Goal: Check status: Check status

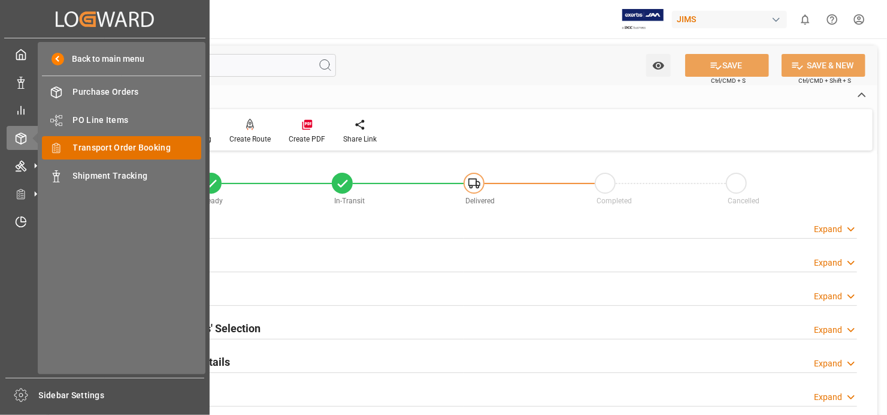
click at [113, 141] on span "Transport Order Booking" at bounding box center [137, 147] width 129 height 13
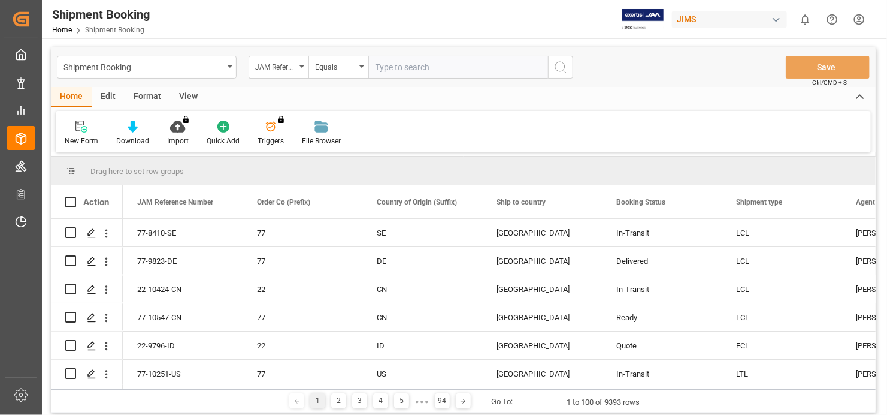
click at [386, 65] on input "text" at bounding box center [458, 67] width 180 height 23
type input "77-10146-US"
click at [563, 64] on icon "search button" at bounding box center [561, 67] width 14 height 14
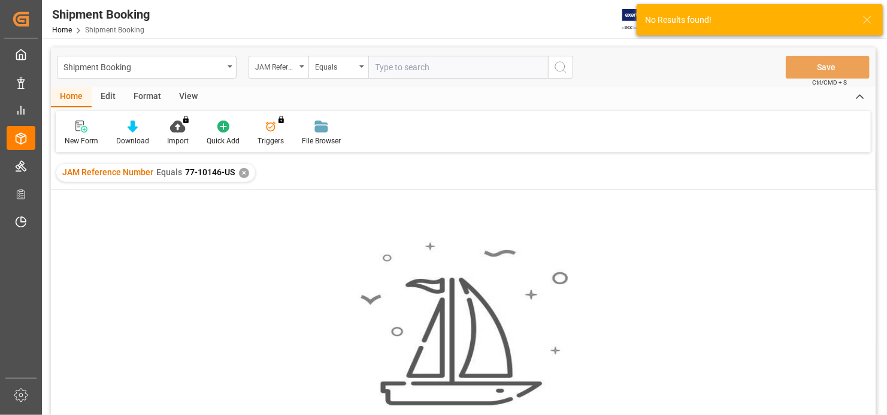
click at [241, 170] on div "✕" at bounding box center [244, 173] width 10 height 10
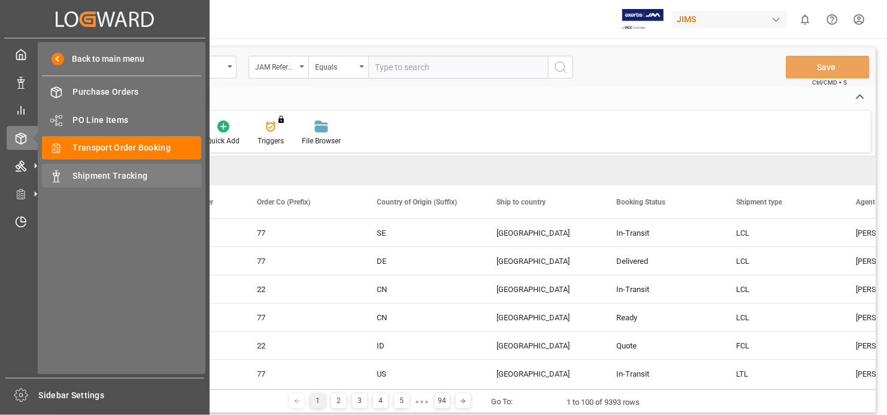
click at [111, 176] on span "Shipment Tracking" at bounding box center [137, 176] width 129 height 13
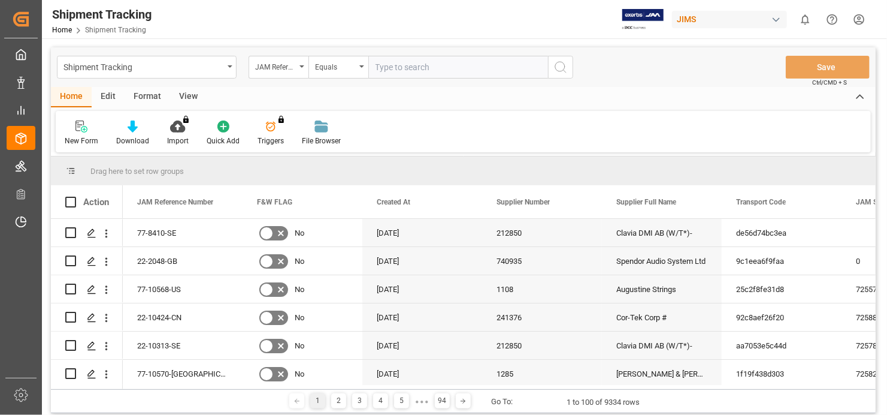
click at [399, 63] on input "text" at bounding box center [458, 67] width 180 height 23
paste input "77-10146-US"
type input "77-10146-US"
click at [563, 70] on icon "search button" at bounding box center [561, 67] width 14 height 14
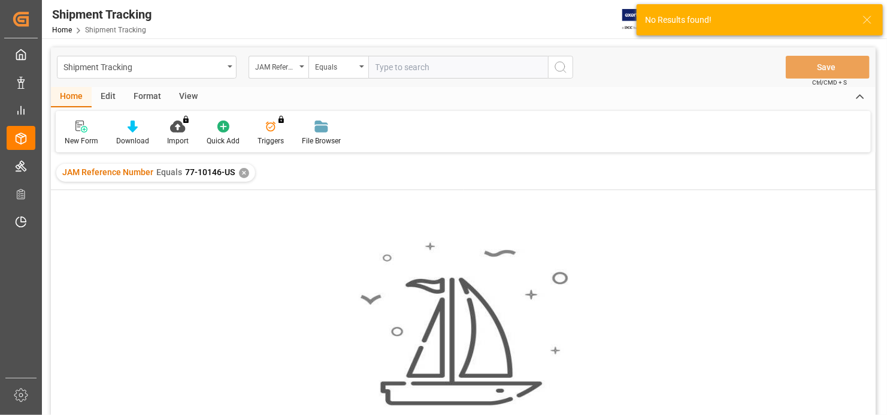
click at [241, 170] on div "✕" at bounding box center [244, 173] width 10 height 10
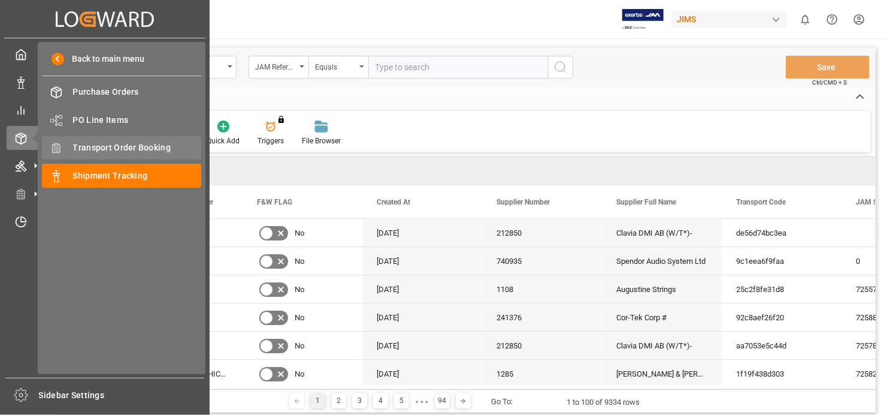
click at [159, 145] on span "Transport Order Booking" at bounding box center [137, 147] width 129 height 13
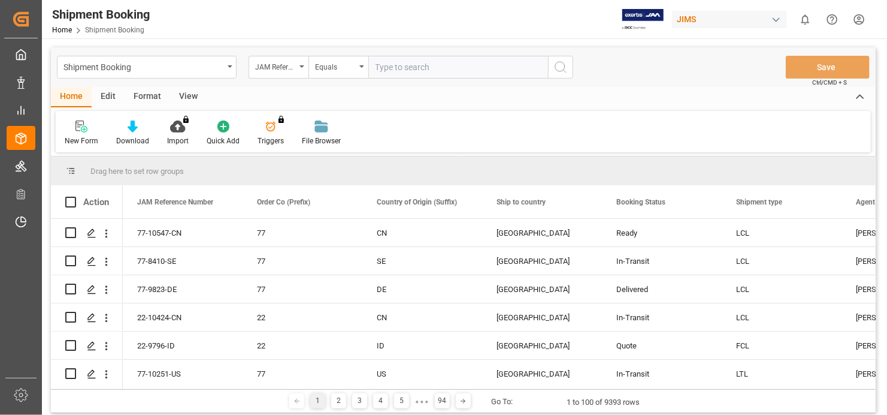
click at [406, 67] on input "text" at bounding box center [458, 67] width 180 height 23
paste input "77-10146-US"
type input "77-10146-US"
click at [558, 64] on icon "search button" at bounding box center [561, 67] width 14 height 14
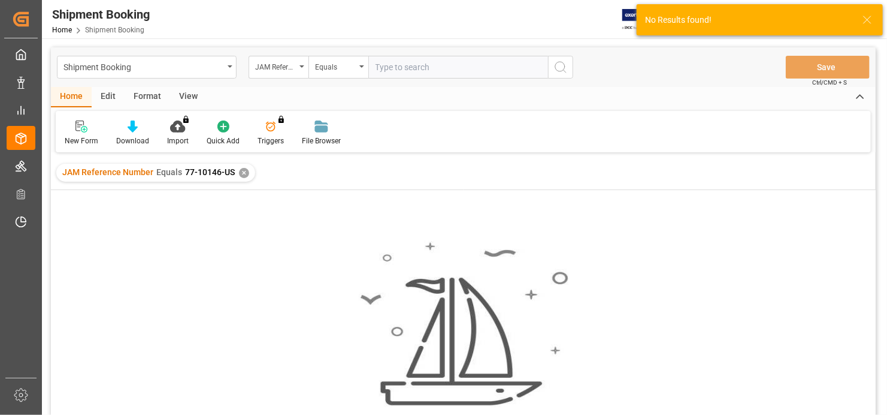
click at [242, 170] on div "✕" at bounding box center [244, 173] width 10 height 10
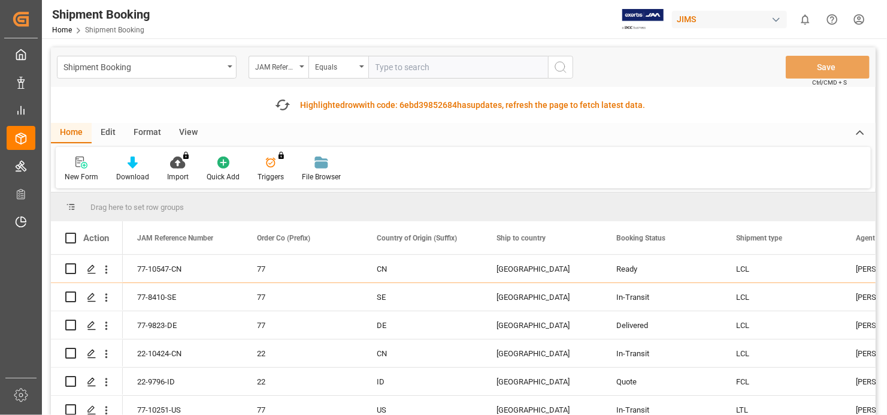
click at [390, 64] on input "text" at bounding box center [458, 67] width 180 height 23
paste input "77-10146-US"
type input "77-10146-CN"
click at [558, 67] on icon "search button" at bounding box center [561, 67] width 14 height 14
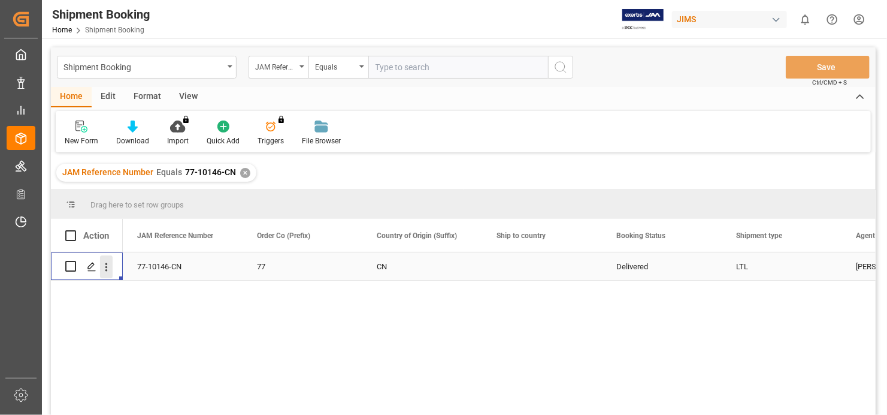
click at [104, 264] on icon "open menu" at bounding box center [106, 267] width 13 height 13
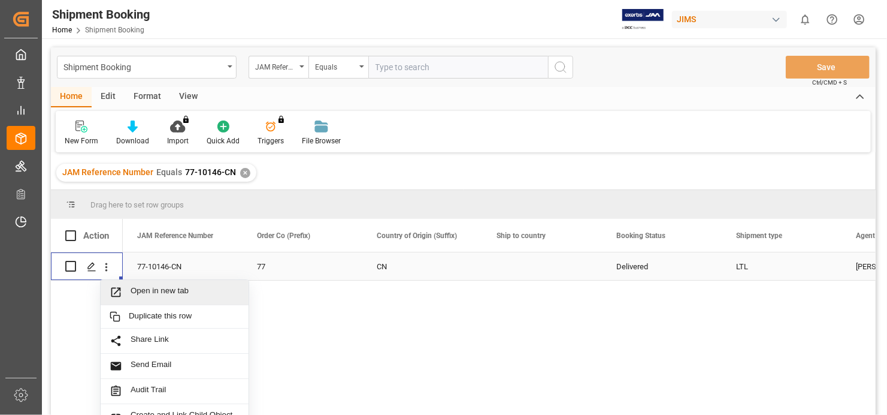
click at [162, 290] on span "Open in new tab" at bounding box center [185, 292] width 109 height 13
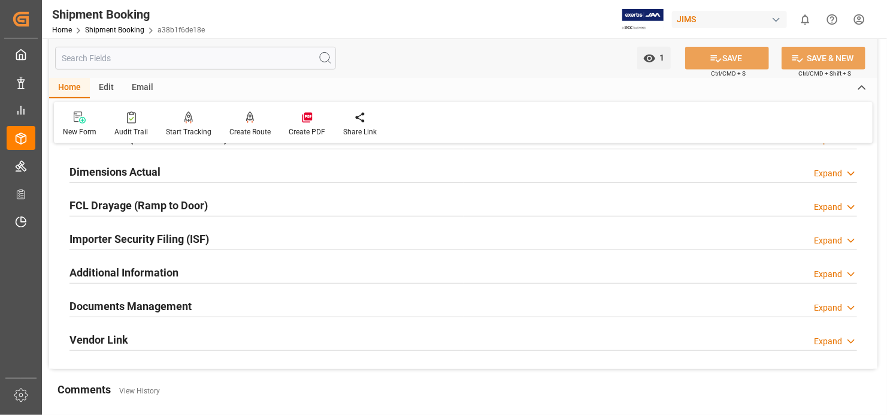
scroll to position [359, 0]
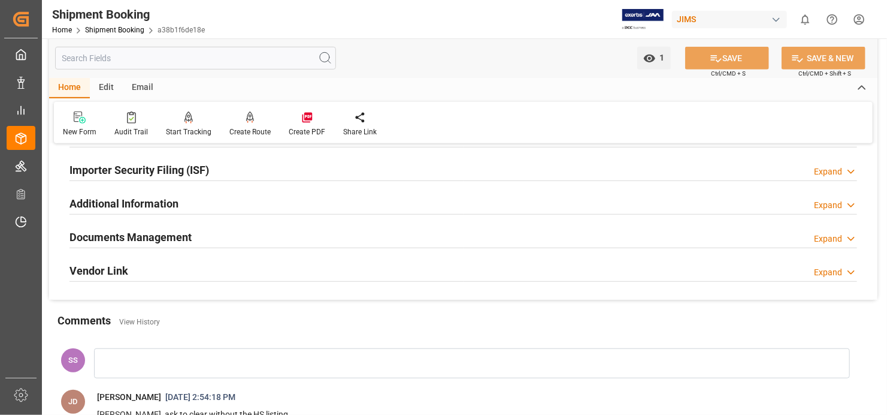
click at [139, 239] on h2 "Documents Management" at bounding box center [130, 237] width 122 height 16
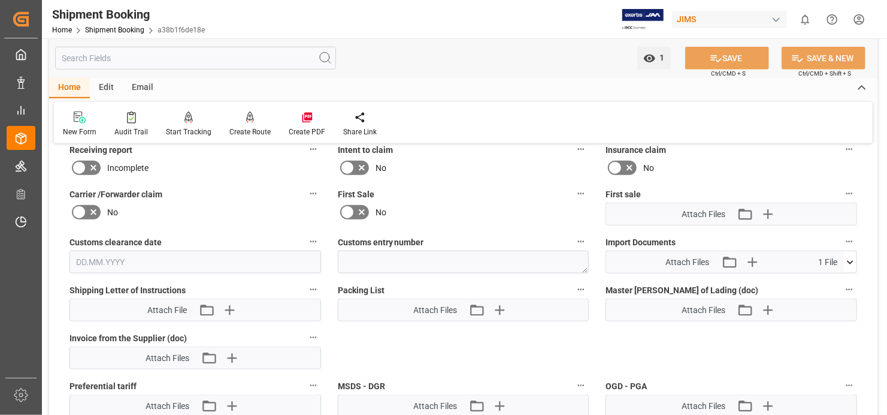
scroll to position [539, 0]
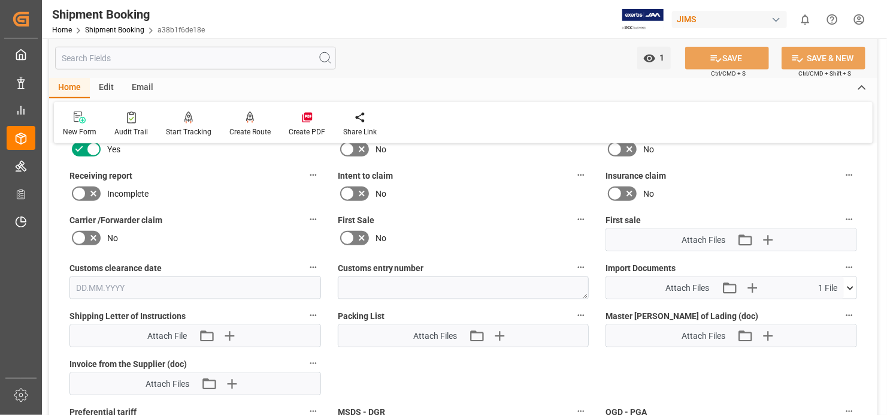
click at [850, 282] on icon at bounding box center [850, 288] width 13 height 13
click at [825, 304] on icon at bounding box center [818, 310] width 13 height 13
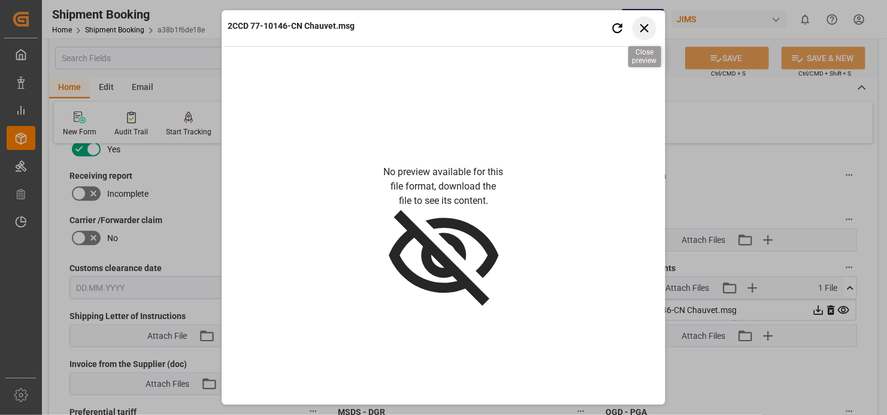
click at [642, 24] on icon "button" at bounding box center [644, 27] width 15 height 15
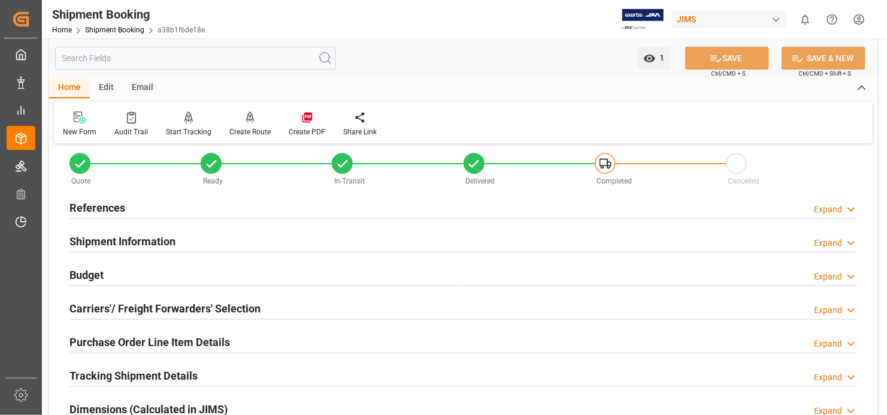
scroll to position [0, 0]
